Goal: Book appointment/travel/reservation

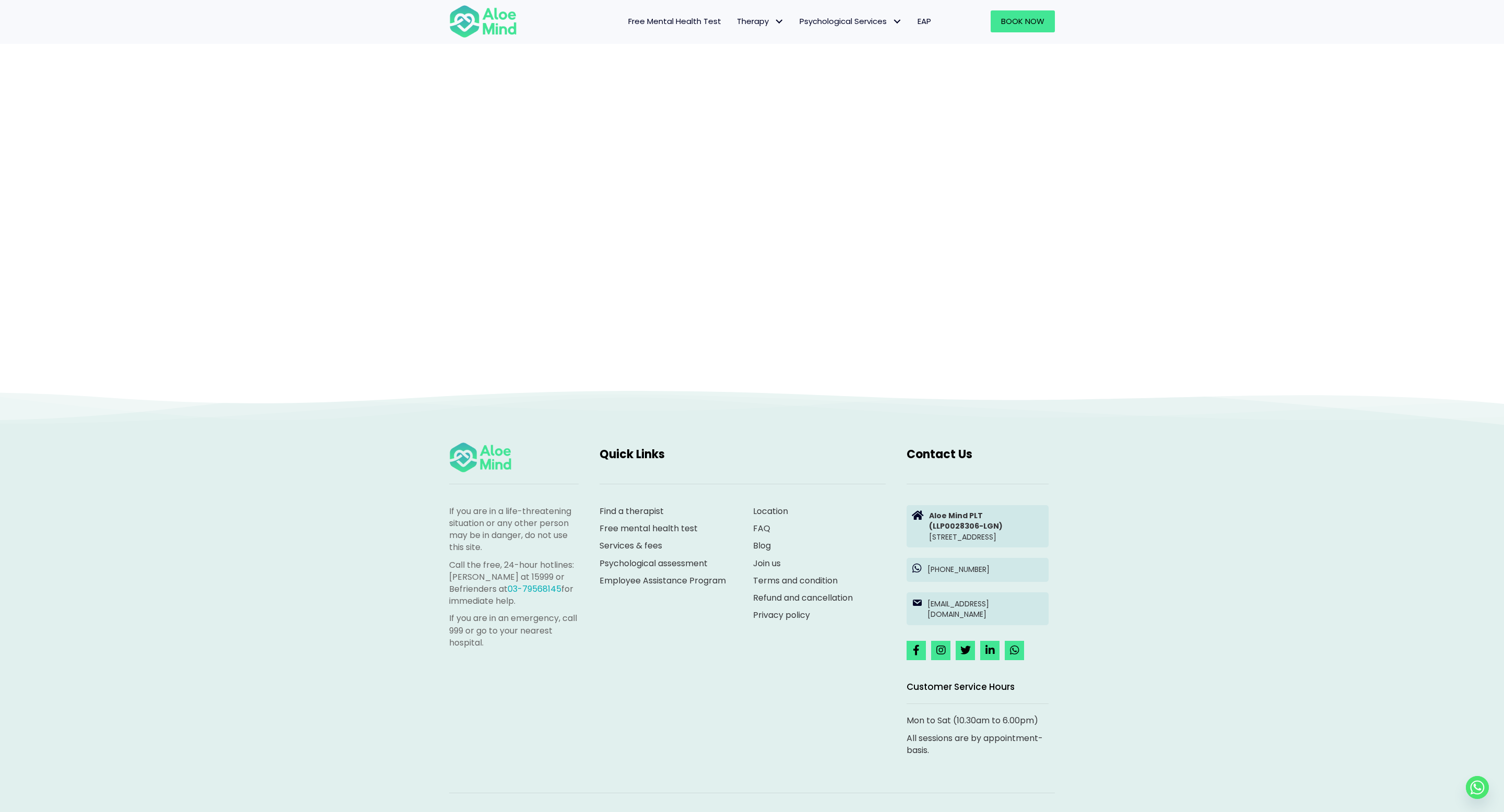
scroll to position [172, 0]
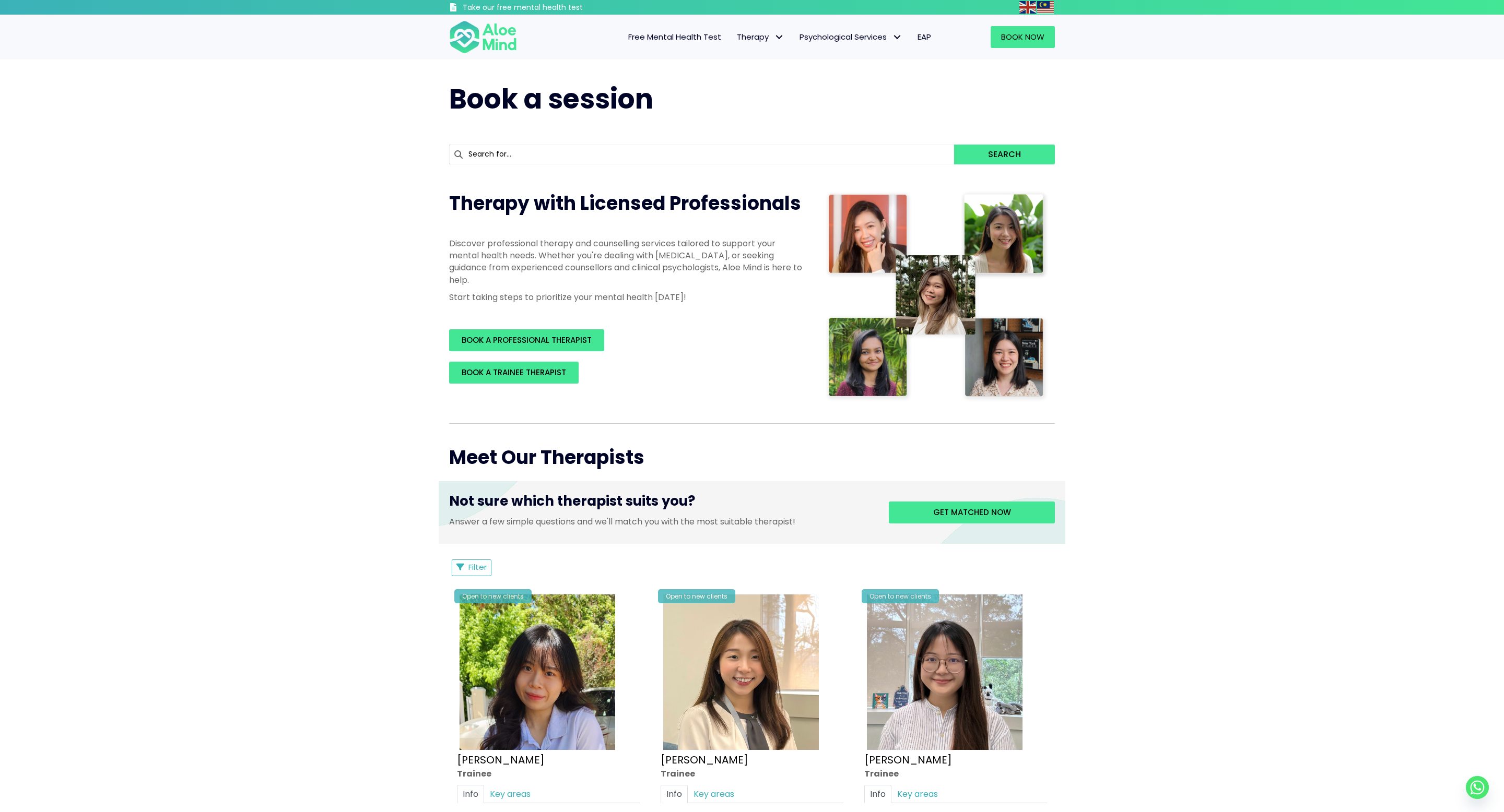
scroll to position [91, 0]
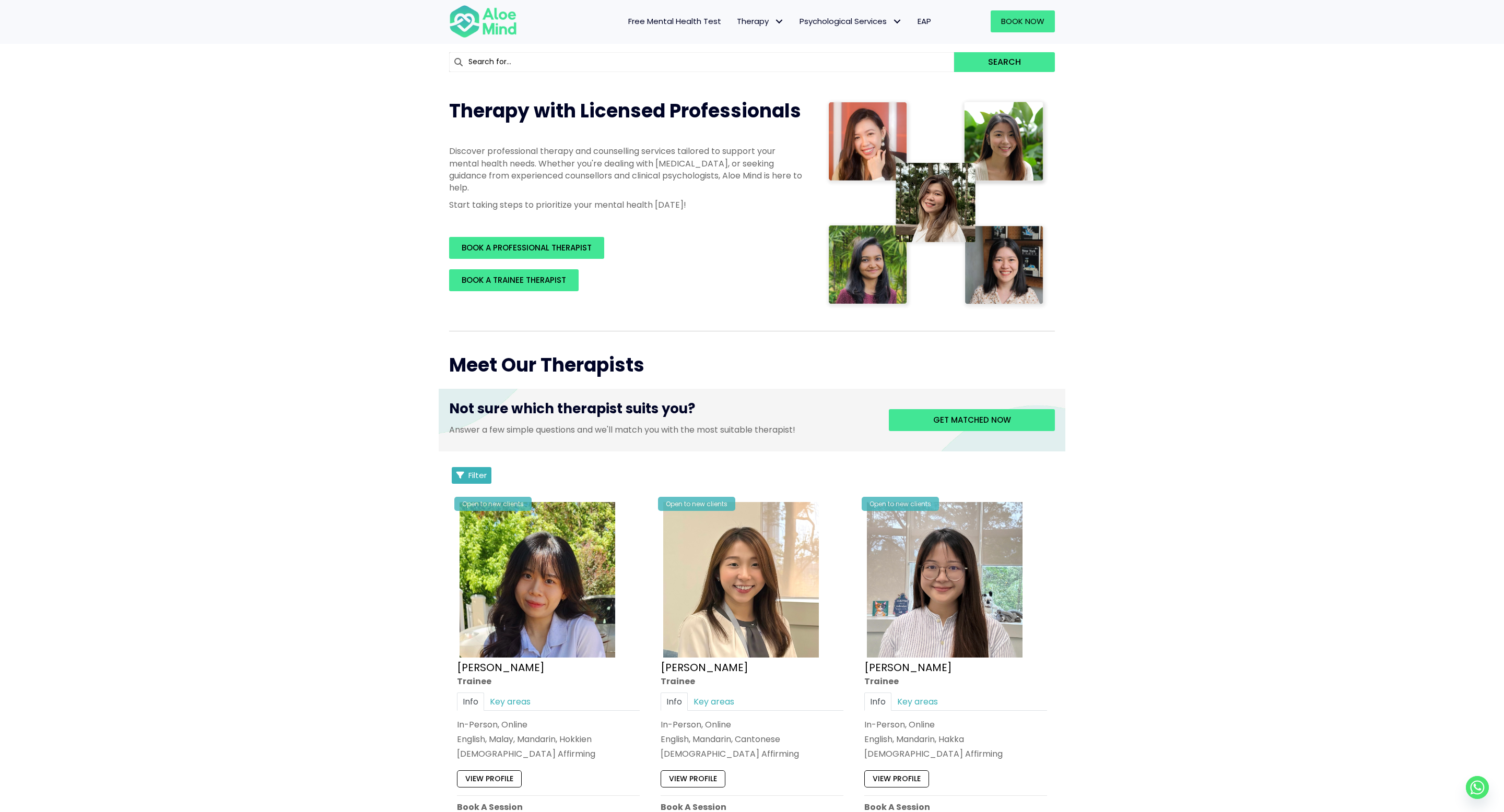
click at [466, 477] on button "Filter" at bounding box center [471, 475] width 40 height 16
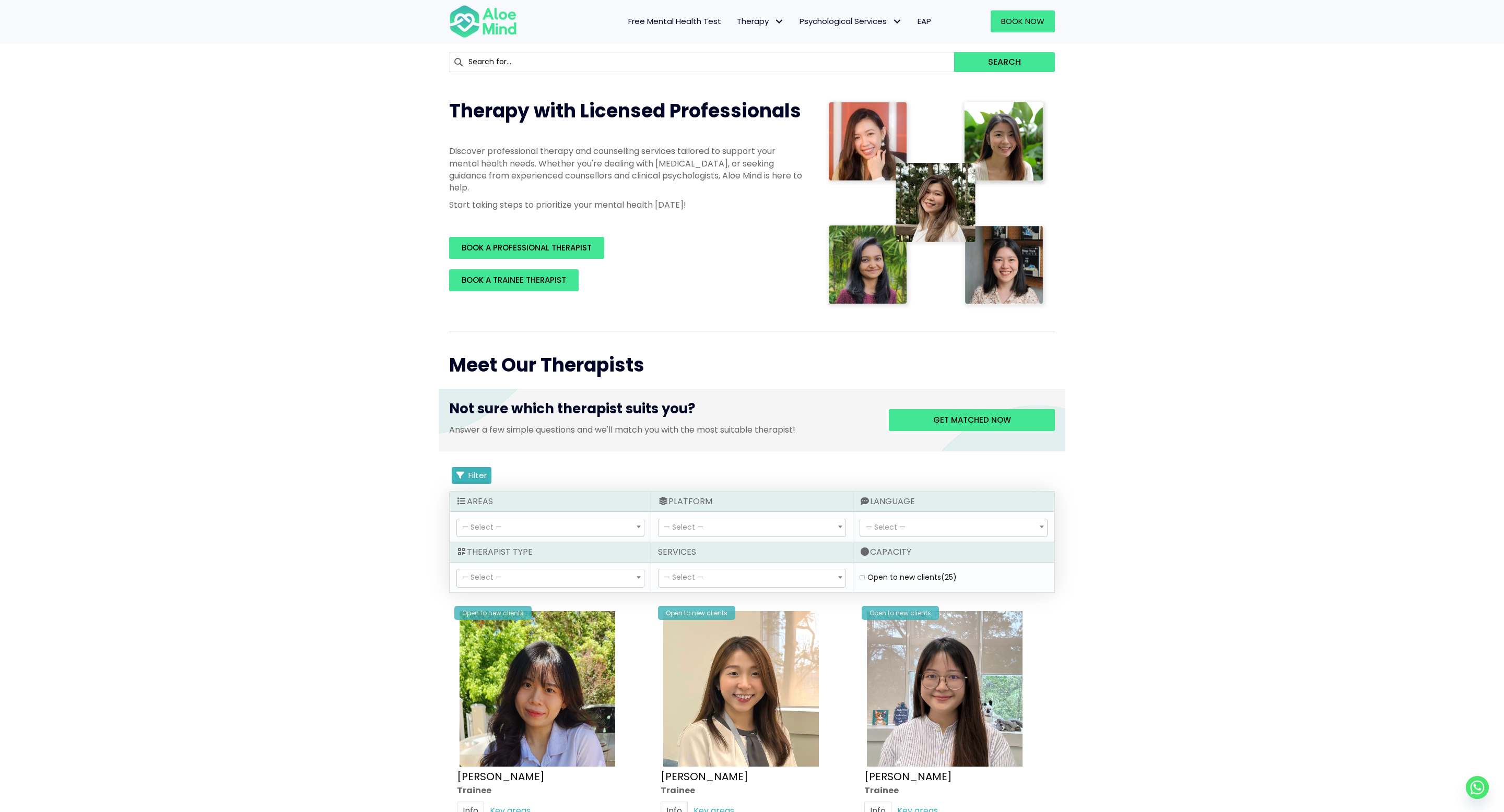
click at [466, 477] on button "Filter" at bounding box center [471, 475] width 40 height 16
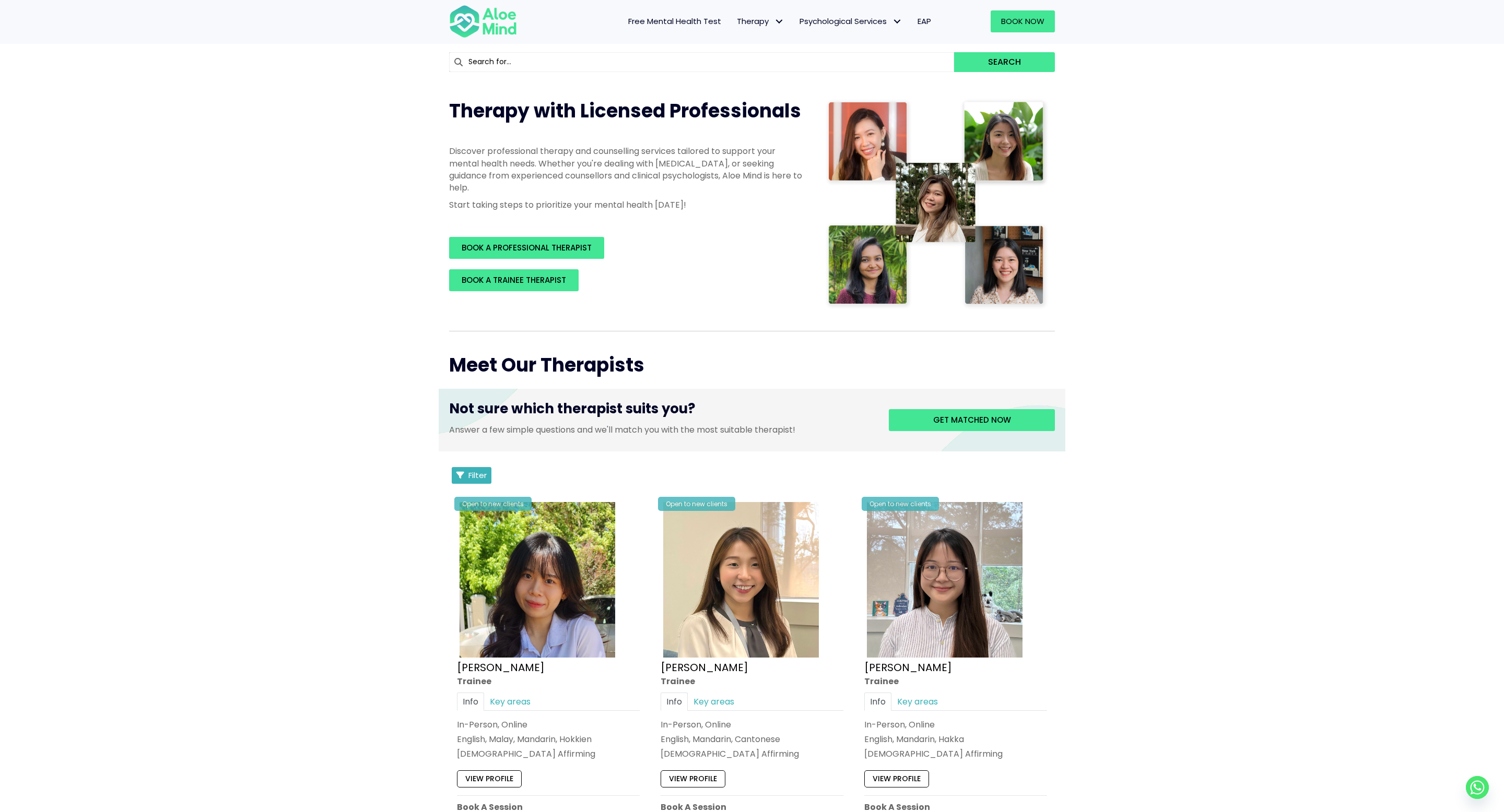
click at [469, 477] on span "Filter" at bounding box center [478, 475] width 19 height 11
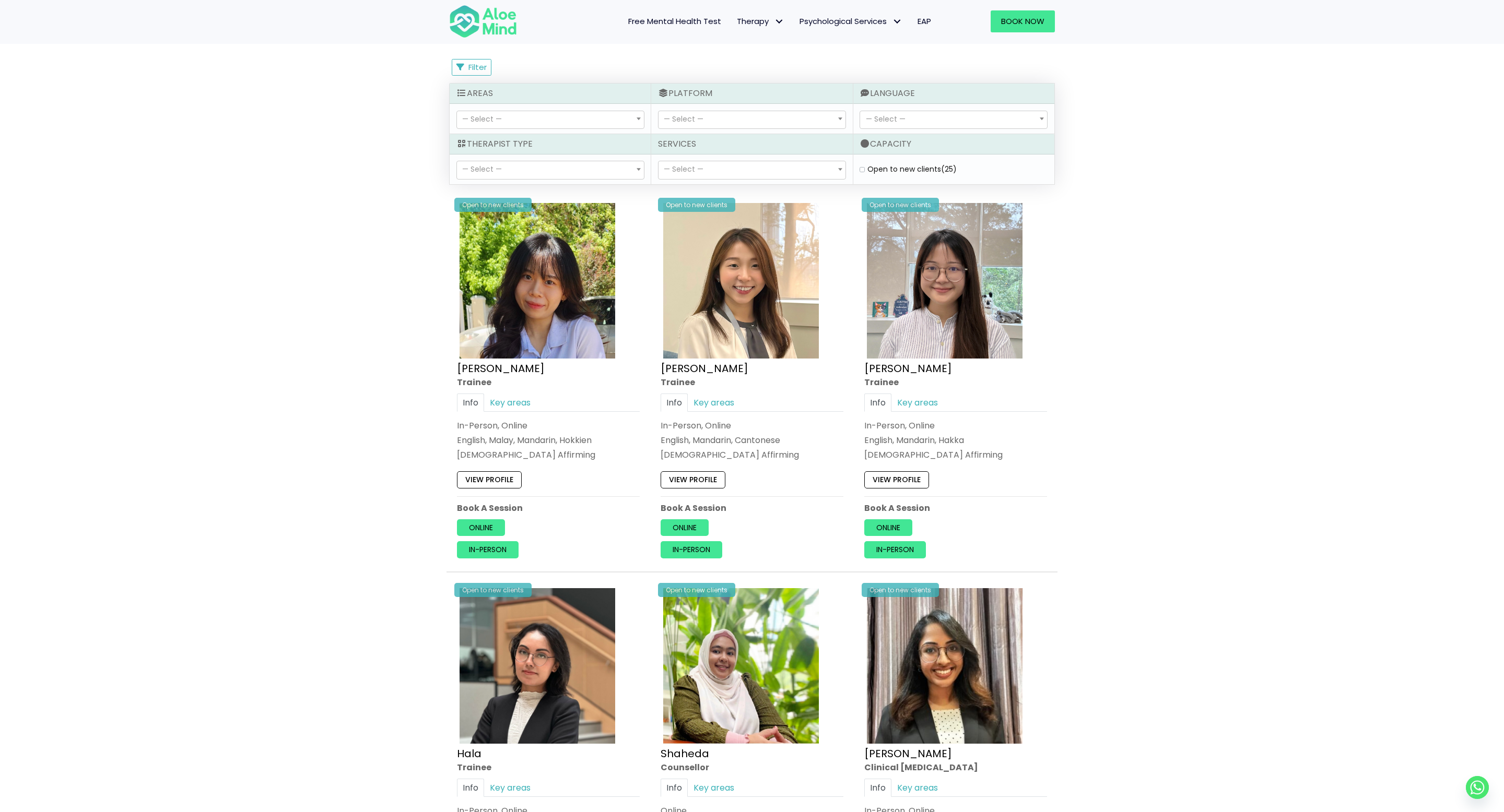
scroll to position [1632, 0]
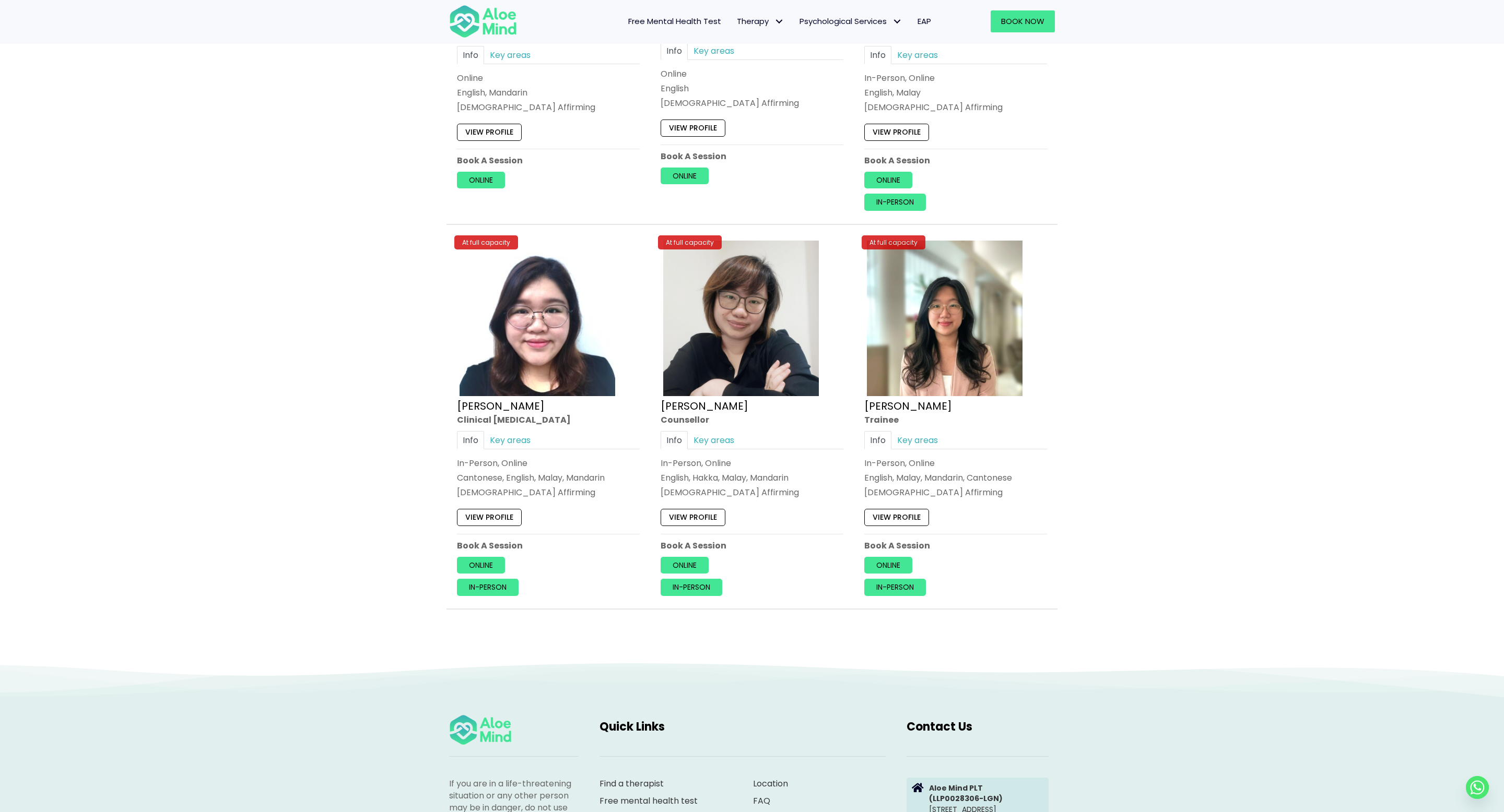
scroll to position [847, 0]
